Goal: Complete application form: Complete application form

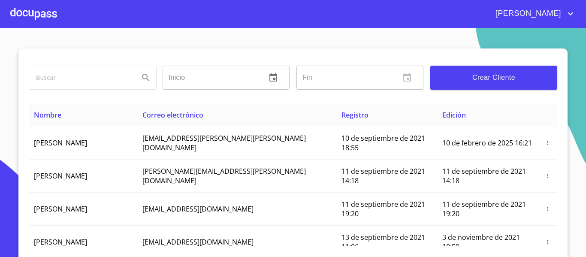
click at [36, 18] on div at bounding box center [33, 13] width 47 height 27
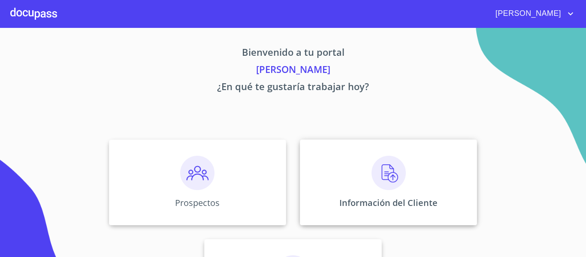
click at [341, 197] on div "Información del Cliente" at bounding box center [388, 182] width 177 height 86
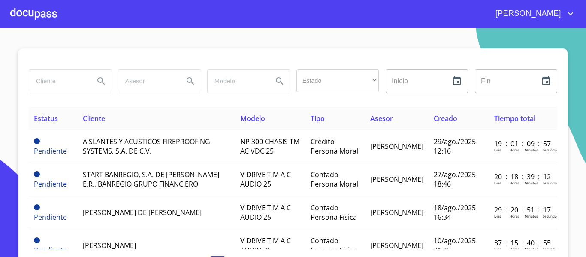
click at [48, 11] on div at bounding box center [33, 13] width 47 height 27
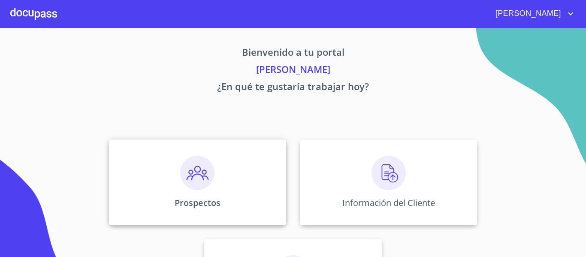
click at [172, 194] on div "Prospectos" at bounding box center [197, 182] width 177 height 86
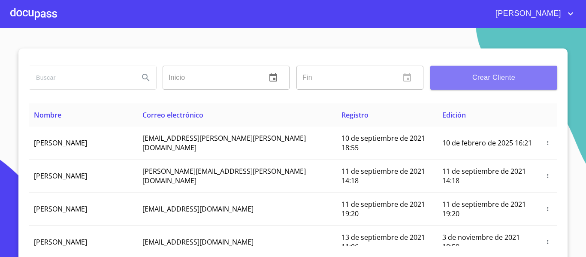
click at [450, 84] on button "Crear Cliente" at bounding box center [493, 78] width 127 height 24
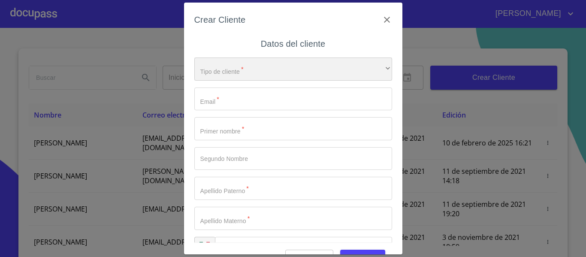
click at [279, 71] on div "​" at bounding box center [293, 69] width 198 height 23
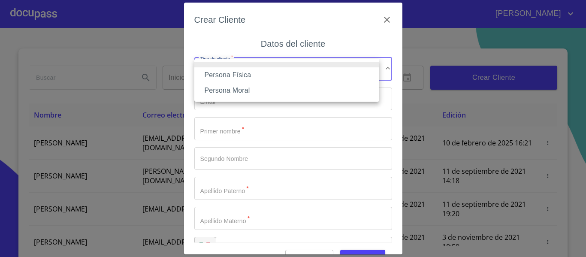
click at [239, 74] on li "Persona Física" at bounding box center [286, 74] width 185 height 15
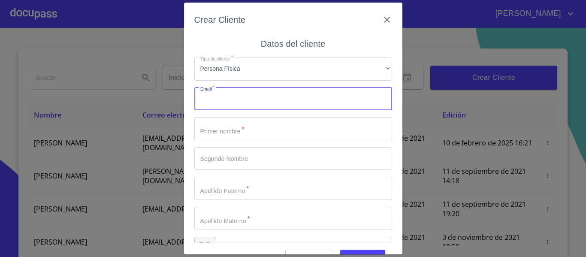
click at [230, 106] on input "Tipo de cliente   *" at bounding box center [293, 99] width 198 height 23
type input "[EMAIL_ADDRESS][DOMAIN_NAME]"
click at [228, 120] on input "Tipo de cliente   *" at bounding box center [293, 128] width 198 height 23
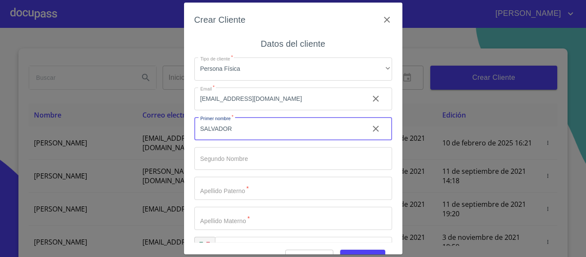
type input "SALVADOR"
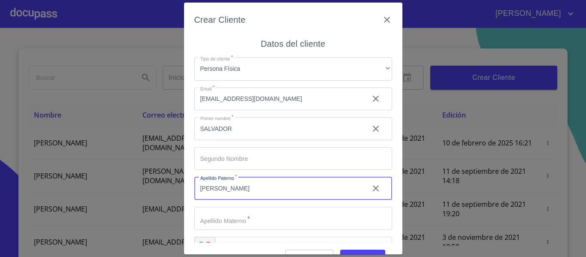
type input "[PERSON_NAME]"
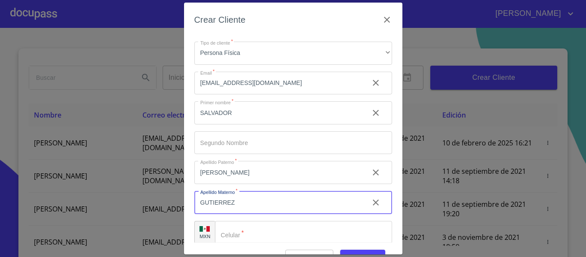
scroll to position [24, 0]
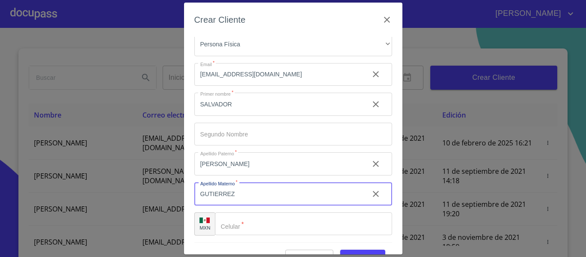
type input "GUTIERREZ"
click at [225, 220] on div "​" at bounding box center [303, 223] width 177 height 23
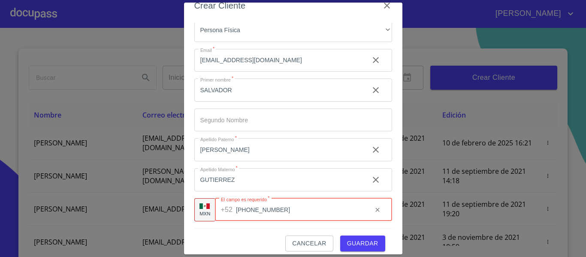
scroll to position [21, 0]
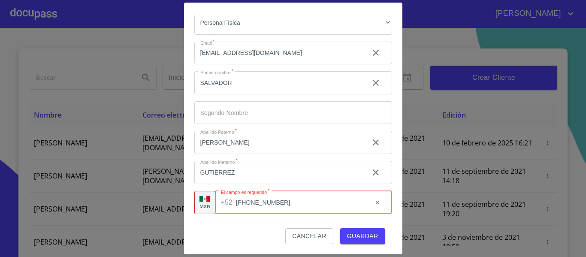
type input "[PHONE_NUMBER]"
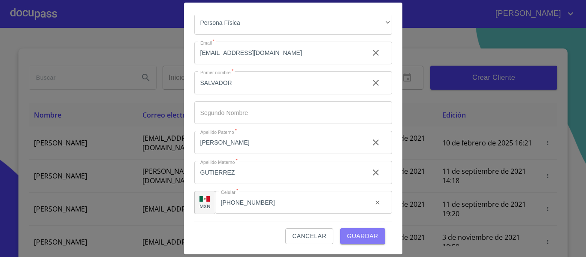
click at [356, 234] on span "Guardar" at bounding box center [362, 236] width 31 height 11
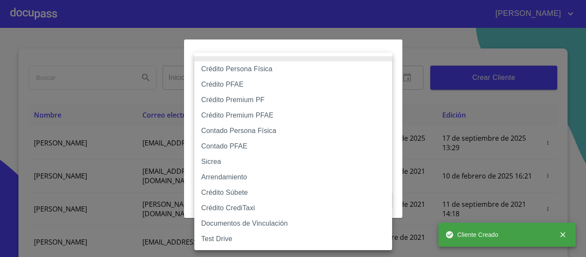
click at [262, 77] on body "[PERSON_NAME] ​ Fin ​ Crear Cliente Nombre Correo electrónico Registro Edición …" at bounding box center [293, 128] width 586 height 257
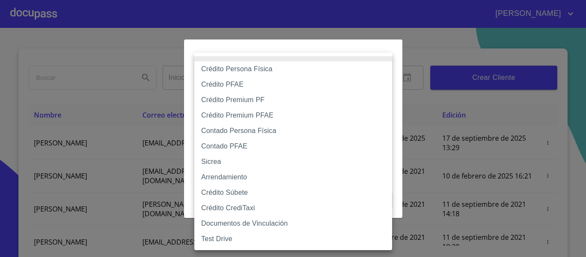
click at [235, 132] on li "Contado Persona Física" at bounding box center [293, 130] width 198 height 15
type input "60bf975b0d9865ccc2471536"
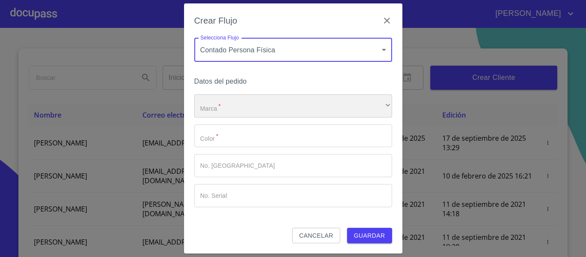
click at [249, 104] on div "​" at bounding box center [293, 105] width 198 height 23
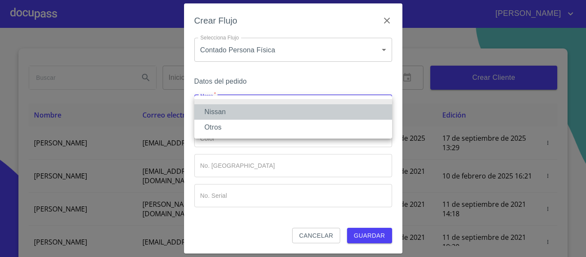
click at [235, 113] on li "Nissan" at bounding box center [293, 111] width 198 height 15
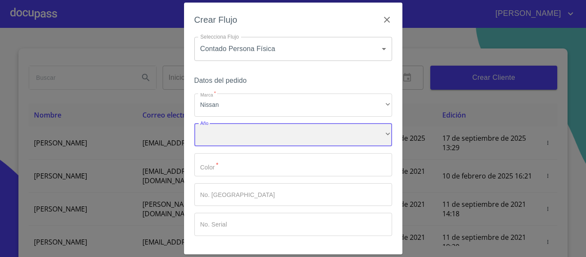
click at [226, 133] on div "​" at bounding box center [293, 135] width 198 height 23
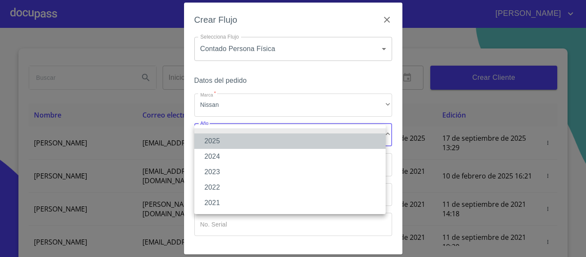
click at [222, 140] on li "2025" at bounding box center [289, 140] width 191 height 15
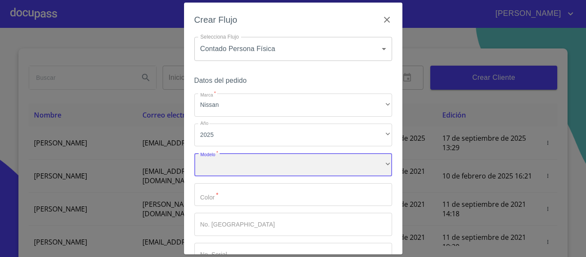
click at [219, 169] on div "​" at bounding box center [293, 164] width 198 height 23
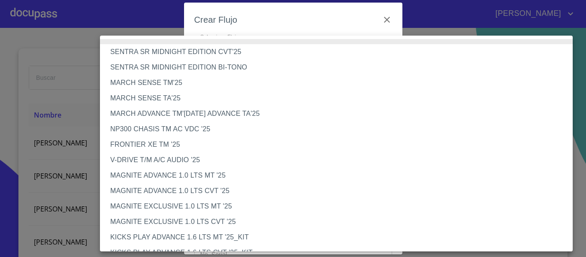
click at [162, 143] on li "FRONTIER XE TM '25" at bounding box center [339, 144] width 479 height 15
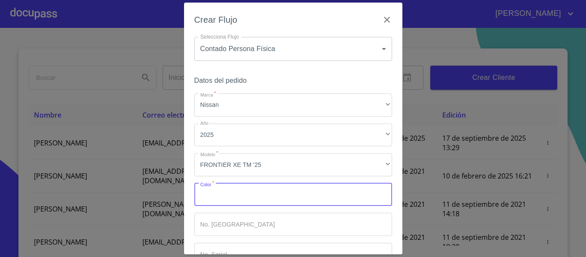
click at [214, 199] on input "Marca   *" at bounding box center [293, 194] width 198 height 23
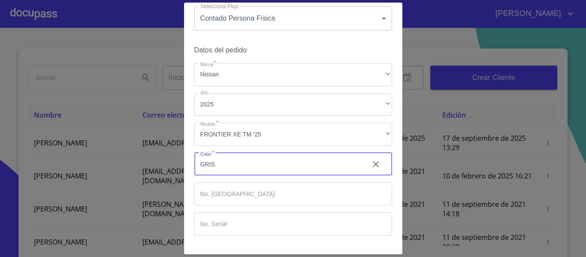
scroll to position [58, 0]
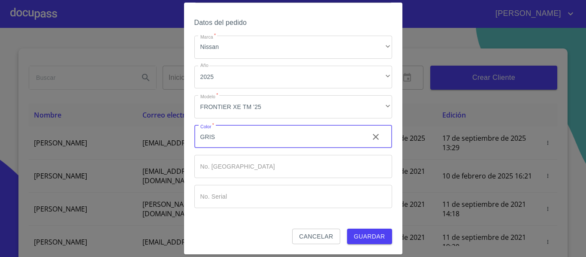
type input "GRIS"
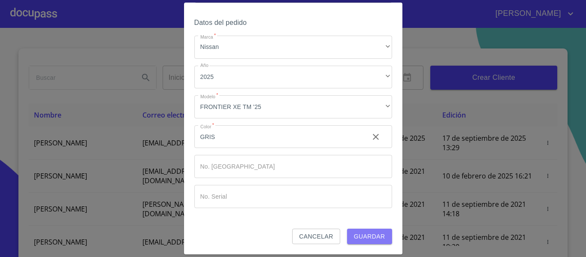
click at [359, 233] on span "Guardar" at bounding box center [369, 236] width 31 height 11
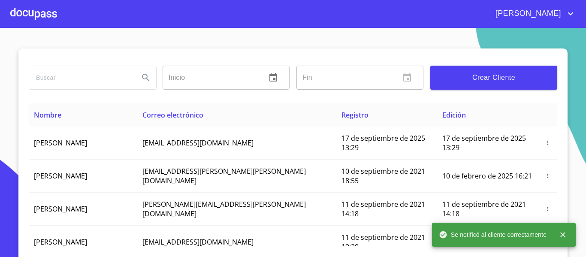
click at [44, 13] on div at bounding box center [33, 13] width 47 height 27
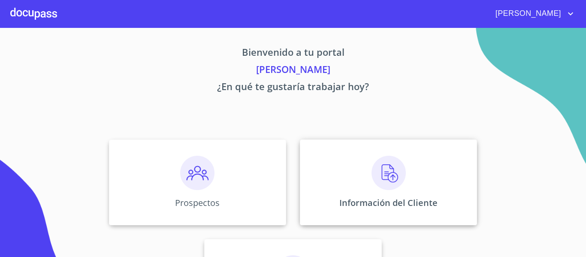
click at [354, 206] on p "Información del Cliente" at bounding box center [388, 203] width 98 height 12
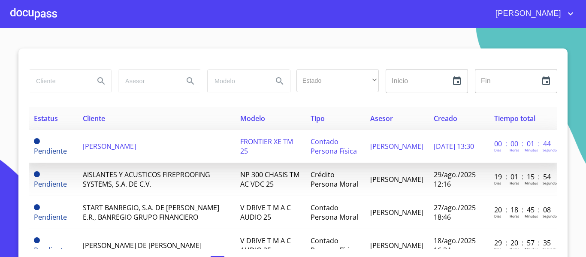
click at [81, 151] on td "[PERSON_NAME]" at bounding box center [156, 146] width 157 height 33
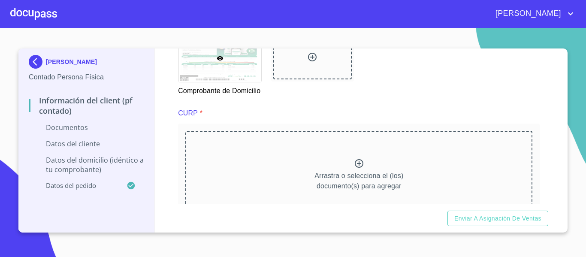
scroll to position [818, 0]
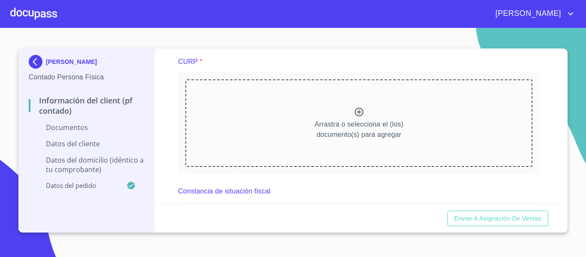
click at [271, 62] on div "CURP *" at bounding box center [359, 61] width 362 height 21
click at [305, 196] on div "Constancia de situación fiscal" at bounding box center [359, 191] width 362 height 21
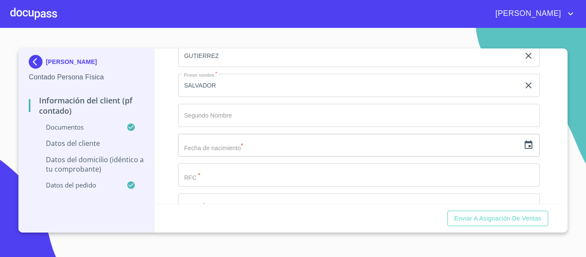
scroll to position [1636, 0]
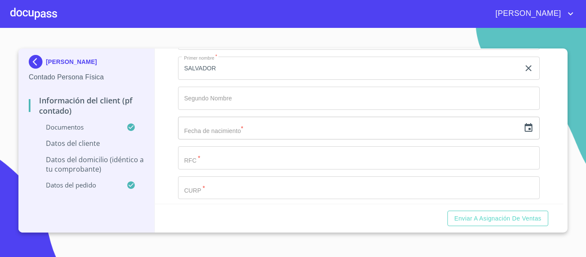
click at [524, 133] on icon "button" at bounding box center [529, 128] width 10 height 10
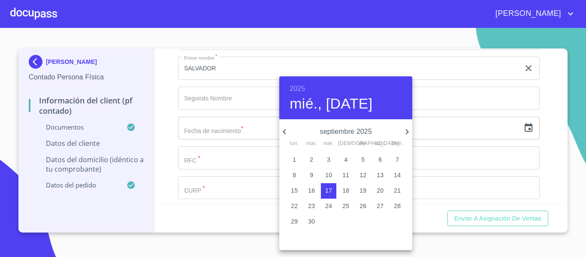
click at [295, 89] on h6 "2025" at bounding box center [297, 89] width 15 height 12
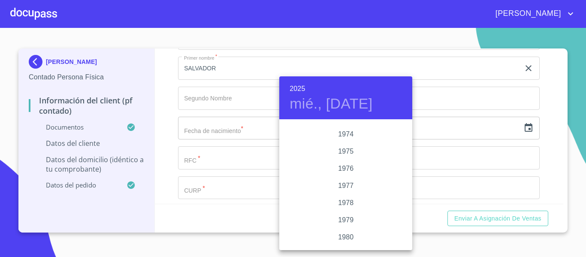
scroll to position [801, 0]
click at [342, 133] on div "1972" at bounding box center [345, 134] width 133 height 17
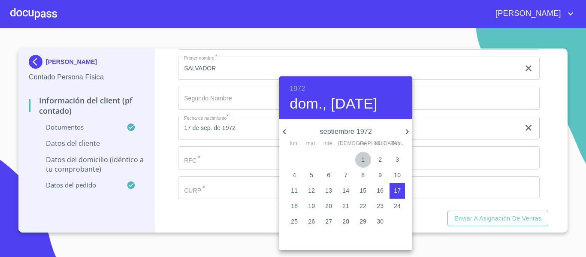
click at [363, 160] on p "1" at bounding box center [362, 159] width 3 height 9
type input "1 de sep. de 1972"
click at [161, 131] on div at bounding box center [293, 128] width 586 height 257
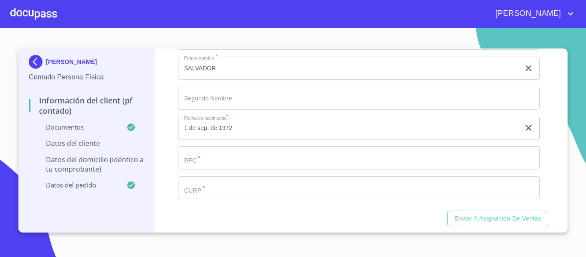
click at [212, 170] on input "Documento de identificación.   *" at bounding box center [359, 157] width 362 height 23
click at [229, 169] on input "Documento de identificación.   *" at bounding box center [359, 157] width 362 height 23
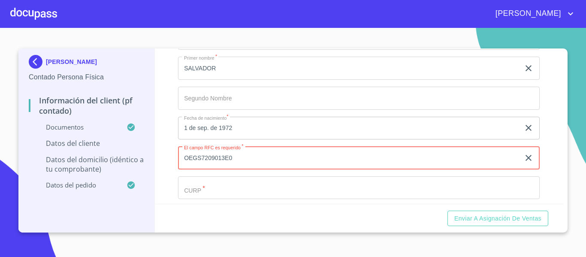
type input "OEGS7209013E0"
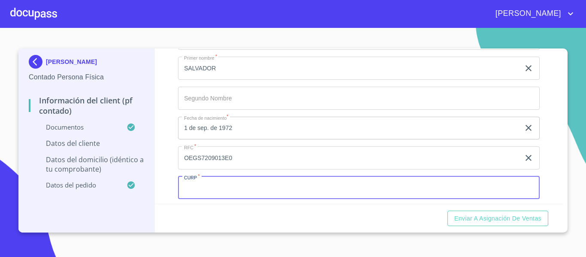
click at [213, 197] on input "Documento de identificación.   *" at bounding box center [359, 187] width 362 height 23
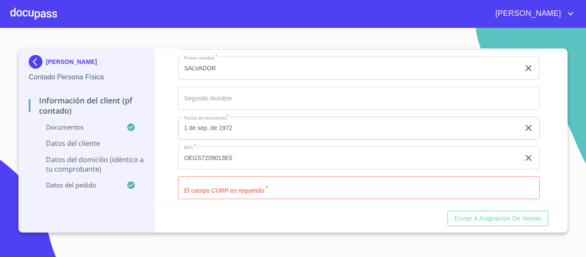
click at [556, 202] on div "Información del Client (PF contado) Documentos Documento de identificación.   *…" at bounding box center [359, 125] width 409 height 155
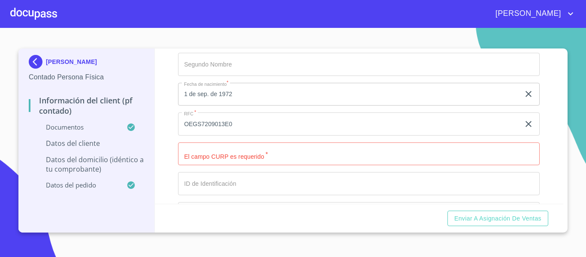
scroll to position [1688, 0]
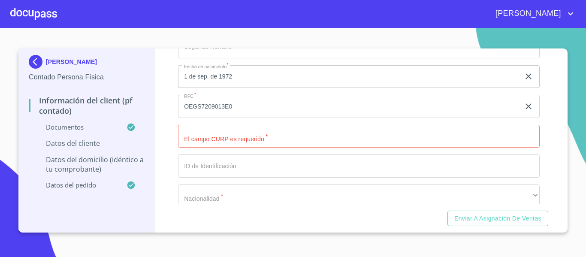
click at [192, 148] on input "Documento de identificación.   *" at bounding box center [359, 136] width 362 height 23
paste input "OEGS720901HJCRTL05"
type input "OEGS720901HJCRTL05"
click at [227, 178] on input "Documento de identificación.   *" at bounding box center [359, 165] width 362 height 23
click at [200, 176] on input "Documento de identificación.   *" at bounding box center [359, 165] width 362 height 23
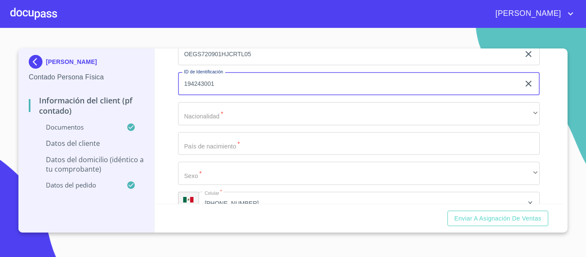
scroll to position [1774, 0]
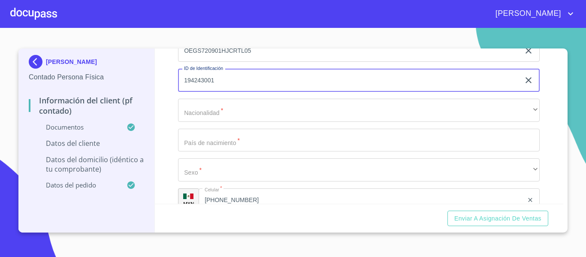
type input "194243001"
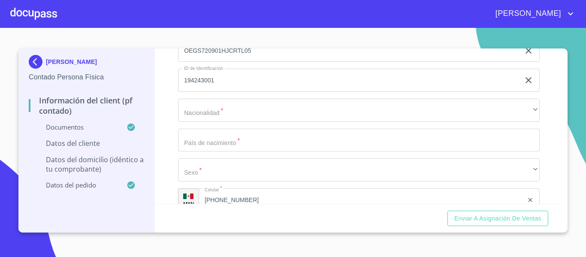
click at [210, 109] on div "Apellido [PERSON_NAME]   * [PERSON_NAME] ​ Apellido Materno   * [PERSON_NAME] ​…" at bounding box center [359, 36] width 362 height 366
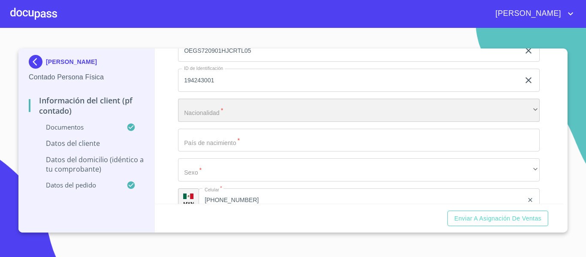
click at [198, 122] on div "​" at bounding box center [359, 110] width 362 height 23
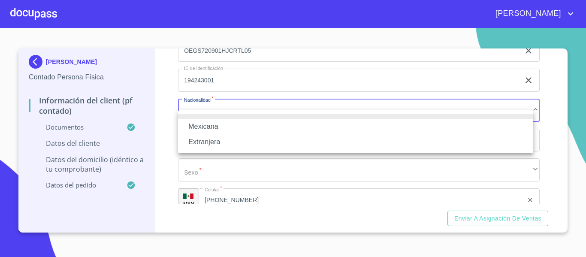
click at [201, 125] on li "Mexicana" at bounding box center [355, 126] width 355 height 15
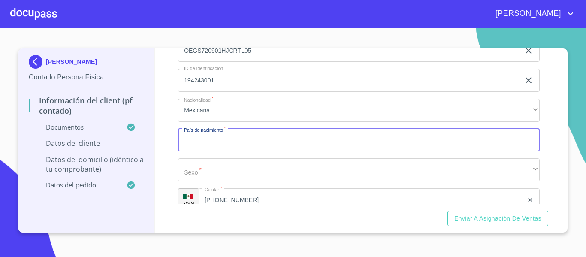
click at [212, 148] on input "Documento de identificación.   *" at bounding box center [359, 140] width 362 height 23
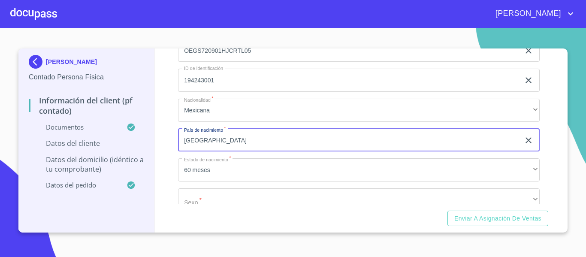
type input "[GEOGRAPHIC_DATA]"
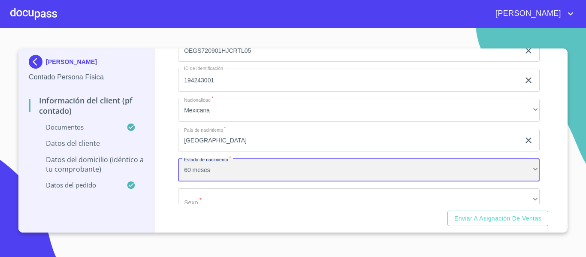
click at [224, 179] on div "60 meses" at bounding box center [359, 169] width 362 height 23
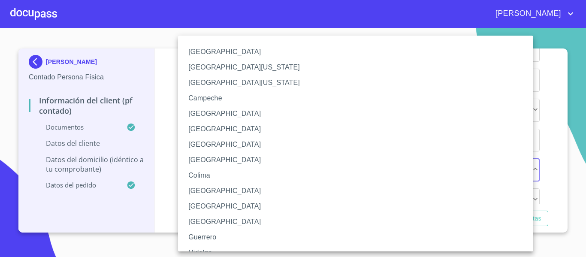
scroll to position [129, 0]
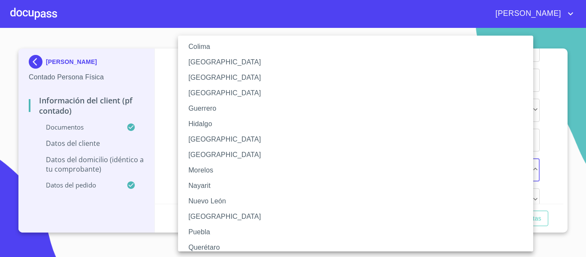
click at [195, 140] on li "[GEOGRAPHIC_DATA]" at bounding box center [359, 139] width 362 height 15
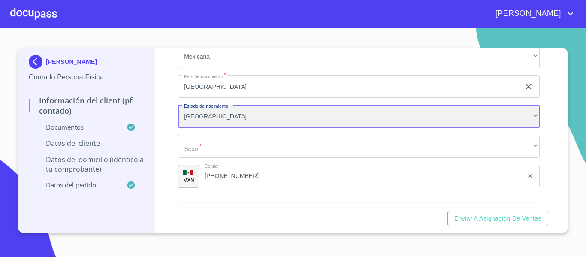
scroll to position [1817, 0]
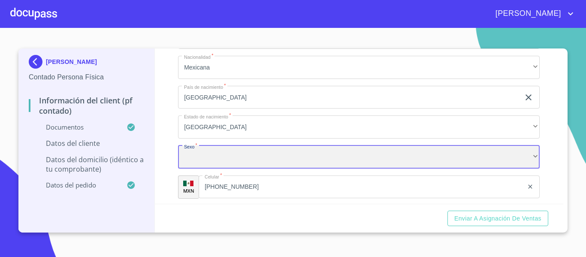
click at [204, 161] on div "​" at bounding box center [359, 156] width 362 height 23
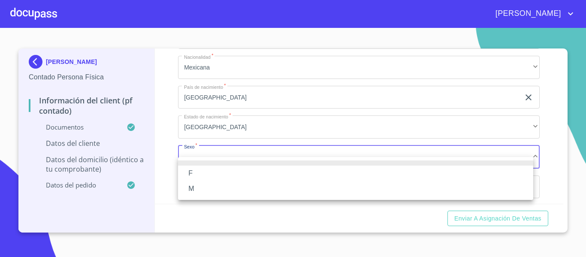
click at [191, 185] on li "M" at bounding box center [355, 188] width 355 height 15
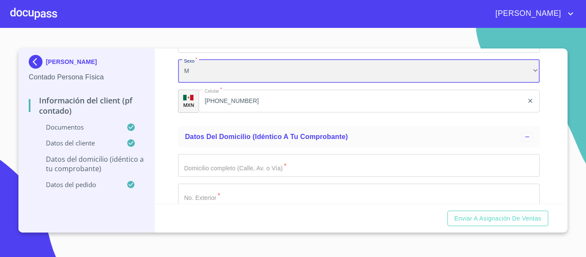
scroll to position [1945, 0]
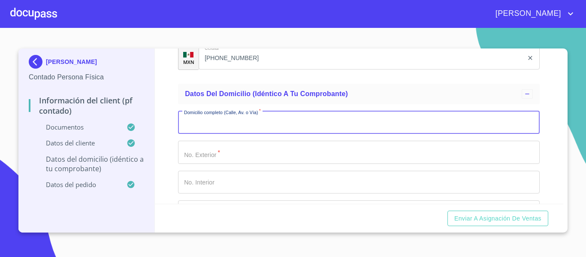
click at [210, 128] on input "Documento de identificación.   *" at bounding box center [359, 122] width 362 height 23
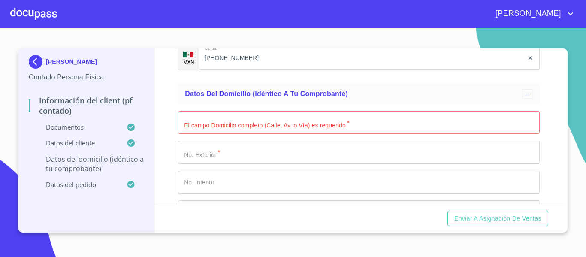
click at [201, 134] on input "Documento de identificación.   *" at bounding box center [359, 122] width 362 height 23
type input "P DE LA CIMA"
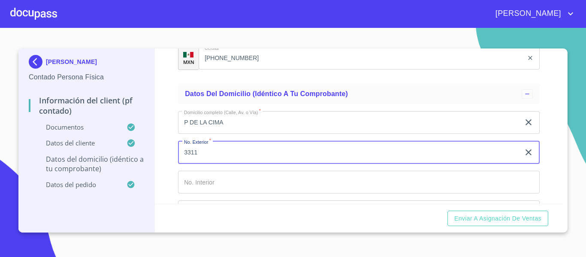
type input "3311"
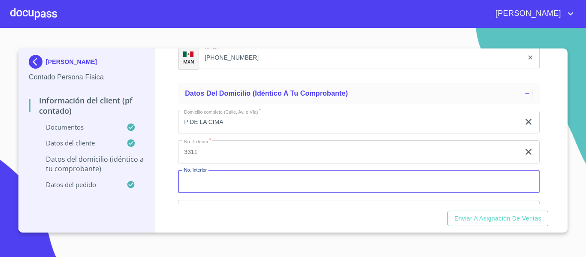
scroll to position [2032, 0]
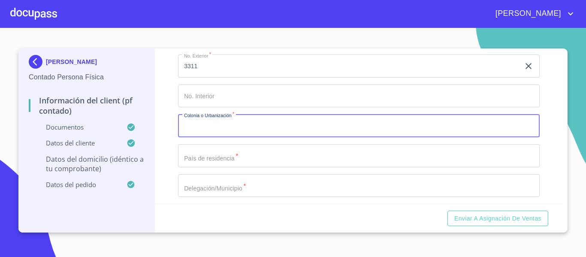
click at [205, 133] on input "Documento de identificación.   *" at bounding box center [359, 125] width 362 height 23
type input "COLINAS DE [GEOGRAPHIC_DATA][PERSON_NAME]"
click at [222, 167] on input "Documento de identificación.   *" at bounding box center [359, 155] width 362 height 23
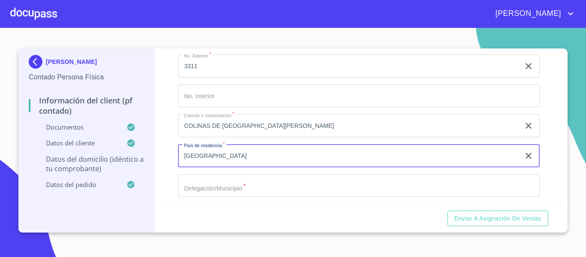
type input "[GEOGRAPHIC_DATA]"
click at [235, 195] on input "Documento de identificación.   *" at bounding box center [359, 185] width 362 height 23
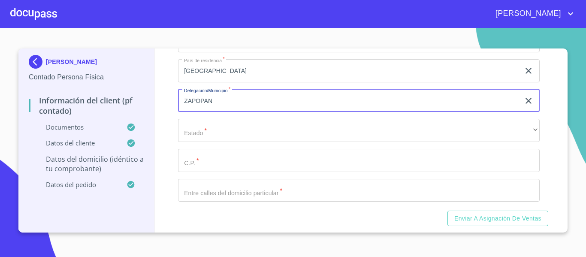
scroll to position [2117, 0]
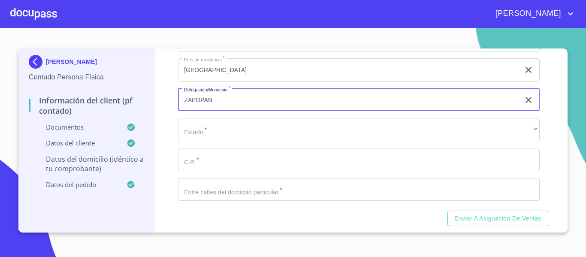
type input "ZAPOPAN"
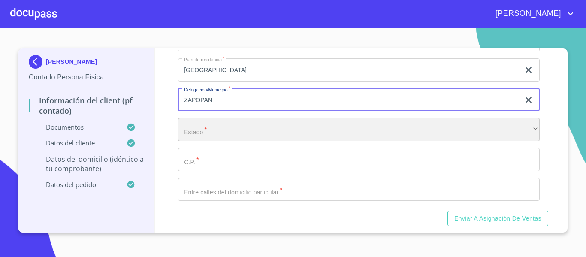
click at [215, 141] on div "​" at bounding box center [359, 129] width 362 height 23
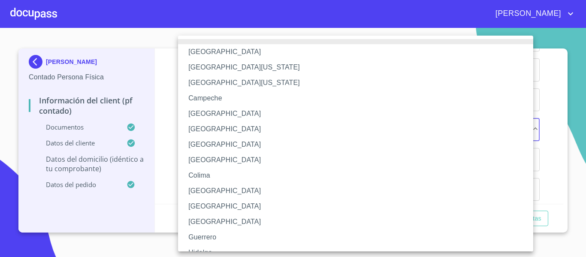
scroll to position [86, 0]
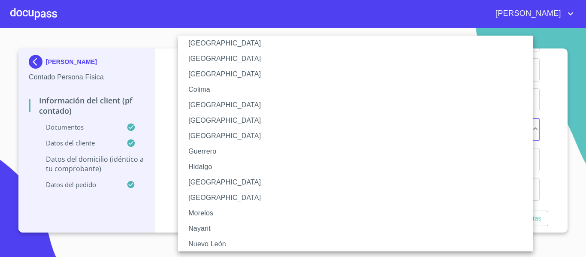
click at [194, 184] on li "[GEOGRAPHIC_DATA]" at bounding box center [359, 182] width 362 height 15
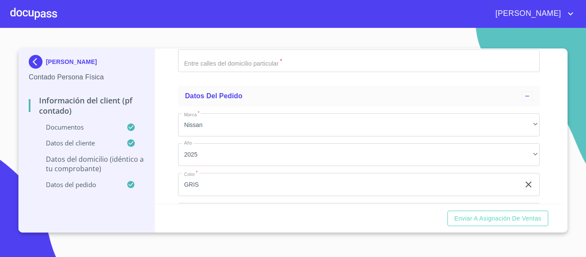
scroll to position [2160, 0]
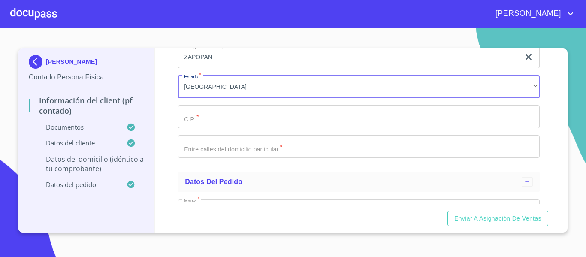
click at [207, 128] on input "Documento de identificación.   *" at bounding box center [359, 116] width 362 height 23
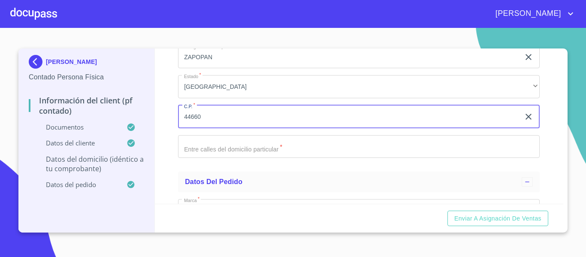
type input "44660"
click at [209, 155] on input "Documento de identificación.   *" at bounding box center [359, 146] width 362 height 23
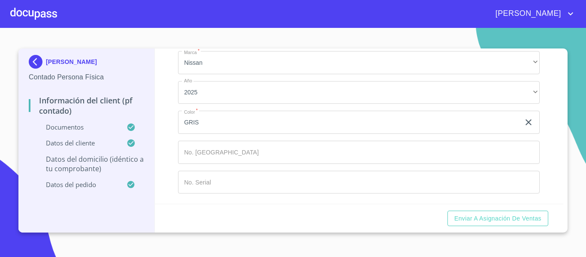
scroll to position [2319, 0]
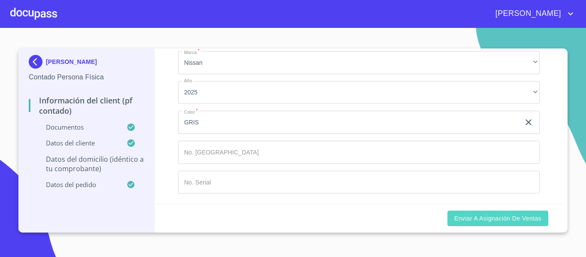
type input "L ANCHA [PERSON_NAME]"
click at [497, 216] on span "Enviar a Asignación de Ventas" at bounding box center [497, 218] width 87 height 11
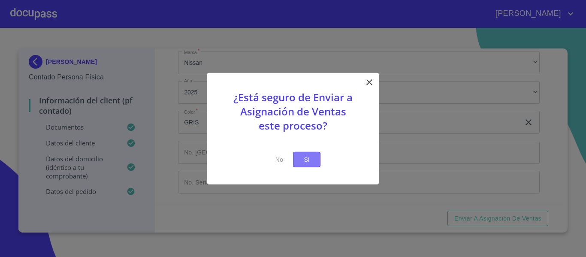
click at [299, 159] on button "Si" at bounding box center [306, 159] width 27 height 16
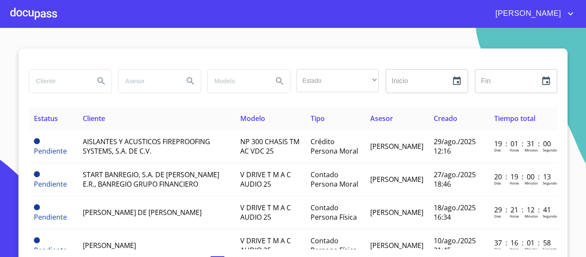
click at [33, 10] on div at bounding box center [33, 13] width 47 height 27
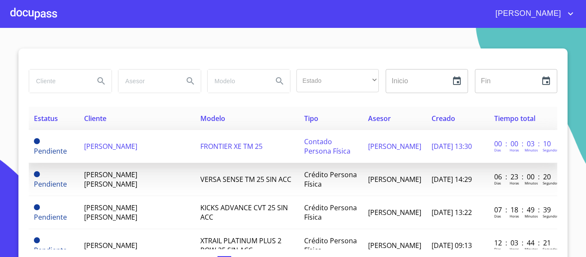
click at [134, 146] on span "[PERSON_NAME]" at bounding box center [110, 146] width 53 height 9
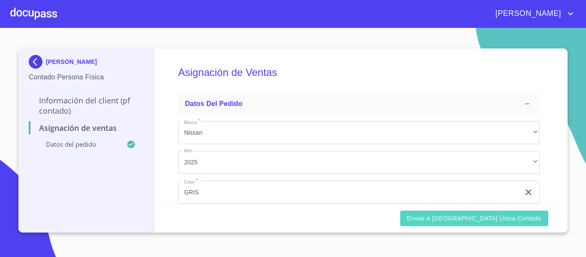
click at [484, 218] on span "Enviar a [GEOGRAPHIC_DATA] única contado" at bounding box center [474, 218] width 135 height 11
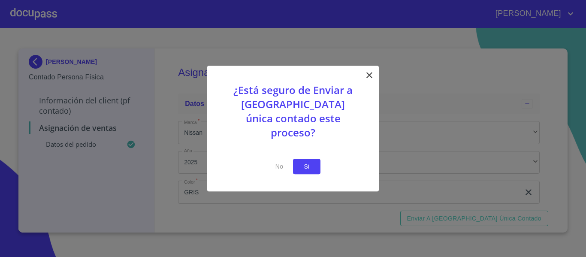
click at [298, 160] on button "Si" at bounding box center [306, 167] width 27 height 16
